Goal: Transaction & Acquisition: Purchase product/service

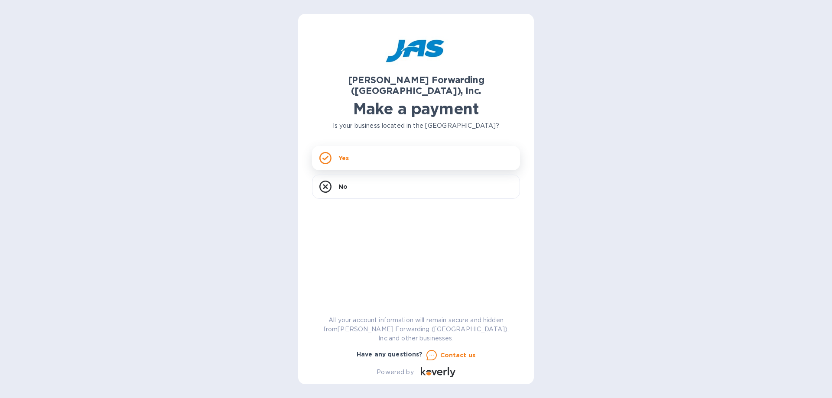
click at [374, 151] on div "Yes" at bounding box center [416, 158] width 208 height 24
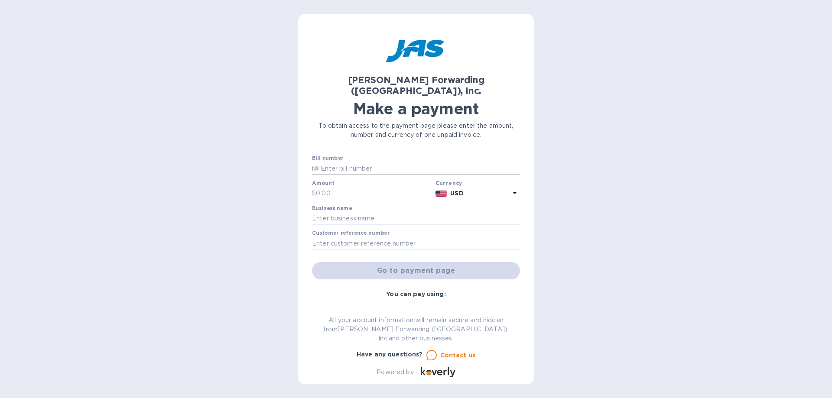
click at [362, 162] on input "text" at bounding box center [419, 168] width 201 height 13
type input "BOS503345468"
click at [356, 187] on input "text" at bounding box center [374, 193] width 116 height 13
type input "1,054.50"
click at [358, 212] on input "text" at bounding box center [416, 218] width 208 height 13
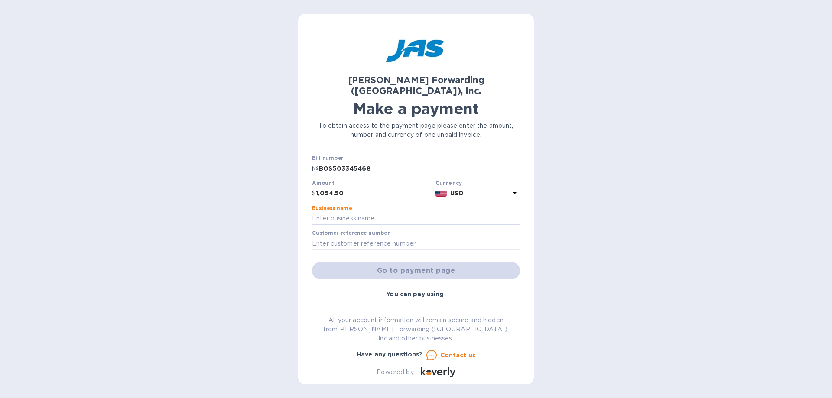
type input "[PERSON_NAME] Brothers Inc."
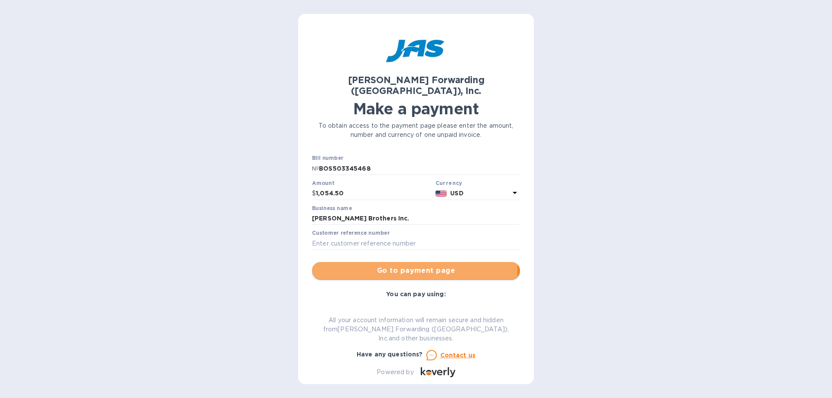
click at [389, 266] on span "Go to payment page" at bounding box center [416, 271] width 194 height 10
